Goal: Navigation & Orientation: Go to known website

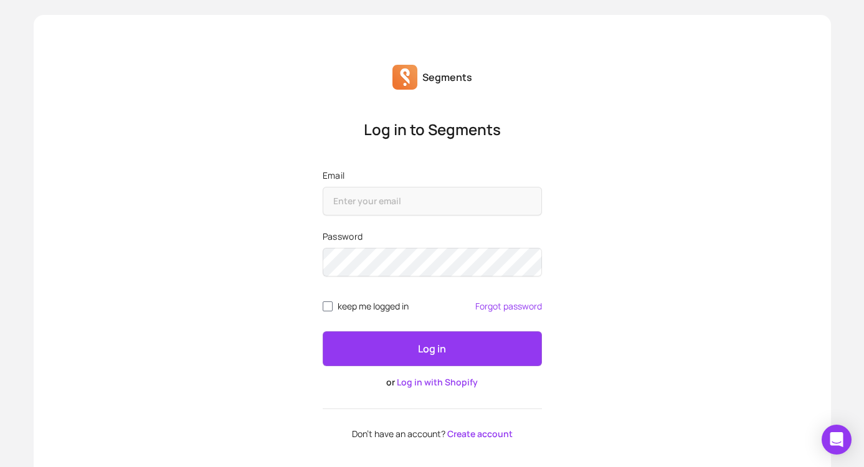
click at [431, 379] on link "Log in with Shopify" at bounding box center [437, 382] width 81 height 12
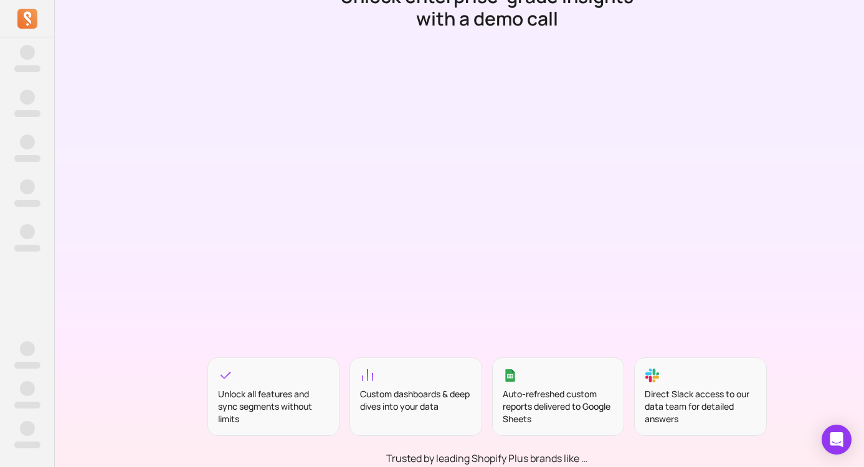
scroll to position [67, 0]
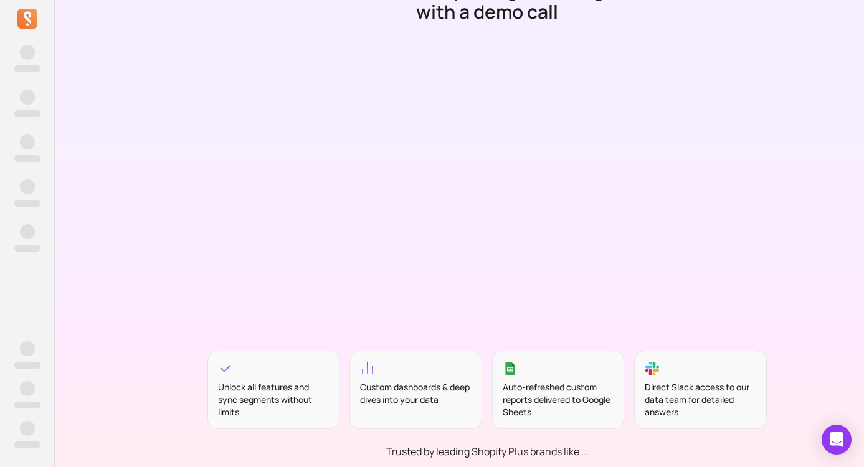
click at [677, 409] on div "Direct Slack access to our data team for detailed answers" at bounding box center [700, 399] width 111 height 37
click at [651, 369] on icon at bounding box center [652, 368] width 15 height 15
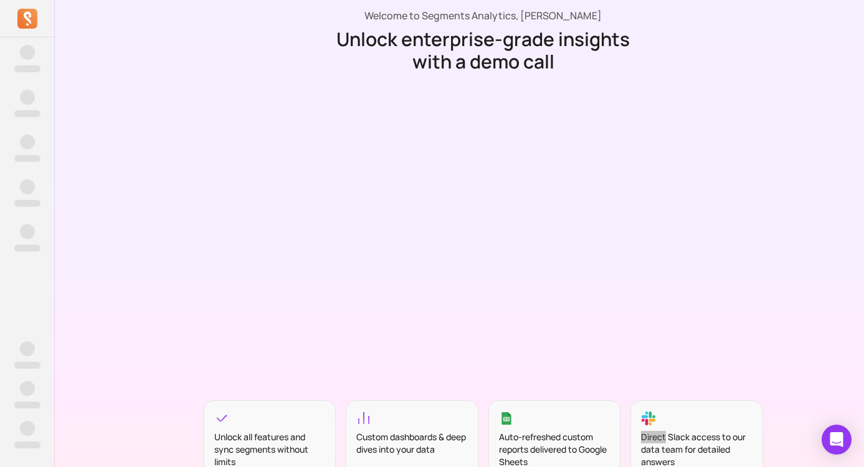
scroll to position [21, 4]
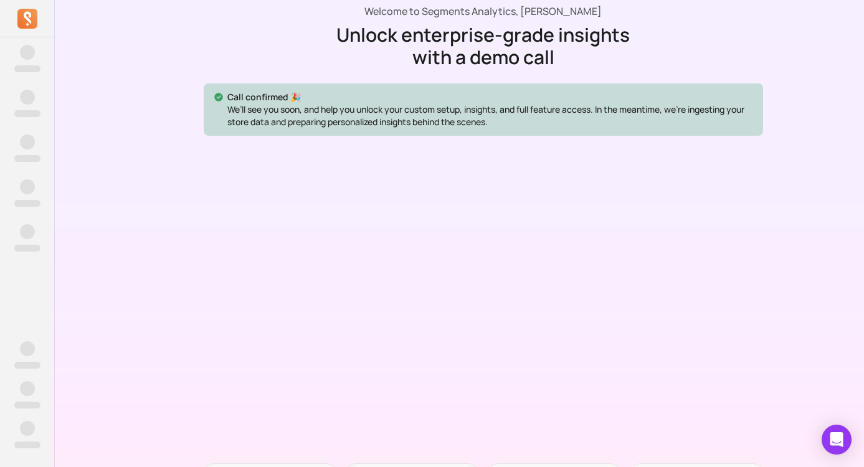
click at [143, 81] on div "Welcome to Segments Analytics, [PERSON_NAME] Unlock enterprise-grade insights w…" at bounding box center [483, 357] width 864 height 756
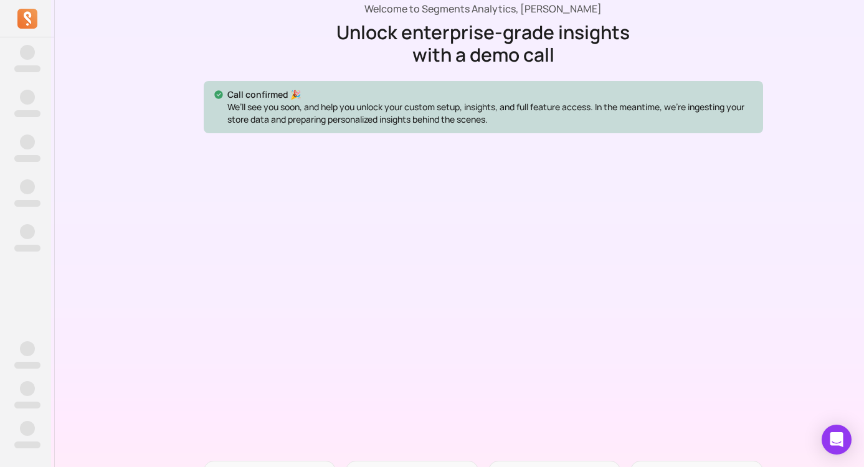
scroll to position [0, 4]
